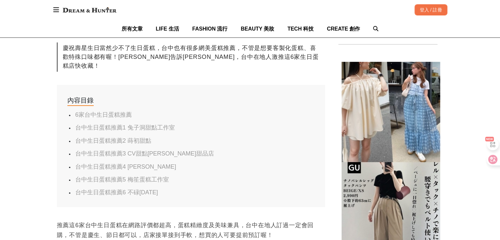
scroll to position [329, 0]
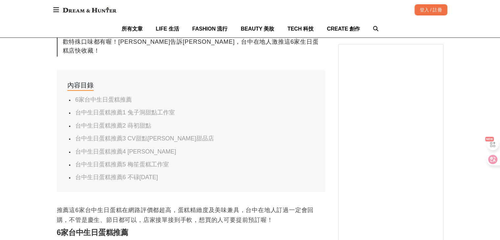
click at [162, 109] on link "台中生日蛋糕推薦1 兔子洞甜點工作室" at bounding box center [125, 112] width 100 height 7
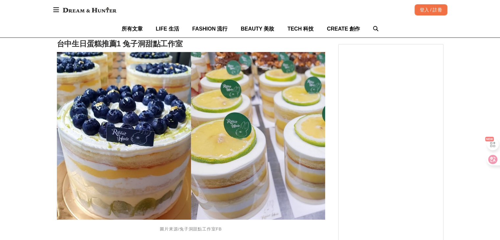
scroll to position [487, 0]
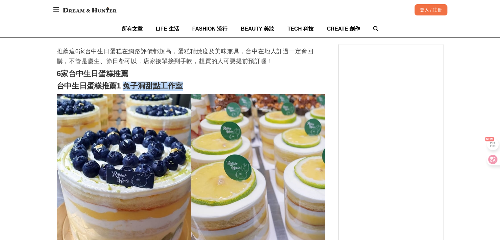
drag, startPoint x: 122, startPoint y: 76, endPoint x: 229, endPoint y: 77, distance: 106.8
click at [229, 81] on h2 "台中生日蛋糕推薦1 兔子洞甜點工作室" at bounding box center [191, 85] width 268 height 9
copy strong "兔子洞甜點工作室"
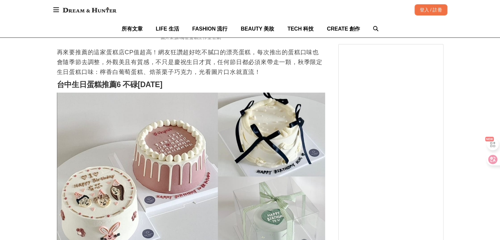
scroll to position [1638, 0]
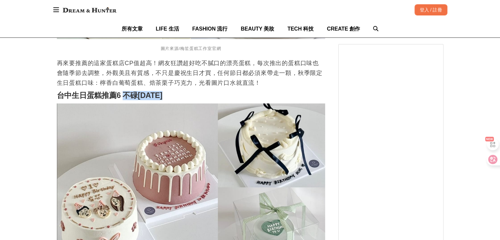
drag, startPoint x: 125, startPoint y: 84, endPoint x: 181, endPoint y: 84, distance: 56.2
click at [181, 91] on h2 "台中生日蛋糕推薦6 不碌[DATE]" at bounding box center [191, 95] width 268 height 9
copy strong "不碌[DATE]"
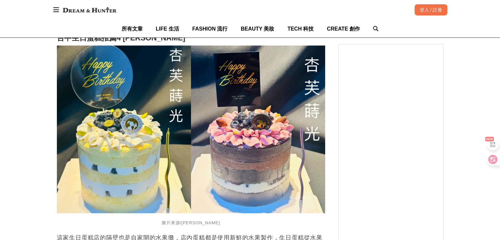
scroll to position [1309, 0]
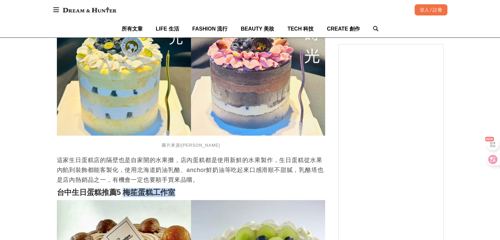
drag, startPoint x: 124, startPoint y: 180, endPoint x: 180, endPoint y: 181, distance: 56.2
click at [180, 188] on h2 "台中生日蛋糕推薦5 梅笙蛋糕工作室" at bounding box center [191, 192] width 268 height 9
copy strong "梅笙蛋糕工作室"
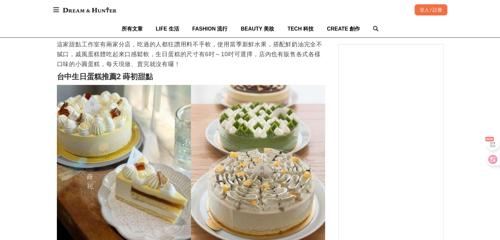
scroll to position [717, 0]
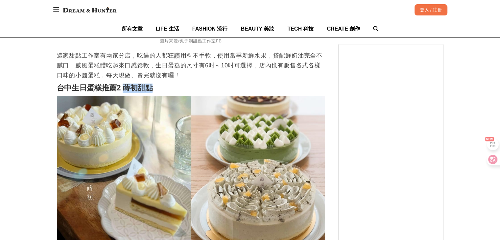
drag, startPoint x: 123, startPoint y: 75, endPoint x: 182, endPoint y: 74, distance: 59.8
click at [182, 83] on h2 "台中生日蛋糕推薦2 蒔初甜點" at bounding box center [191, 87] width 268 height 9
copy strong "蒔初甜點"
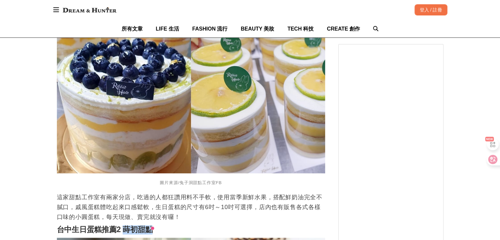
scroll to position [487, 0]
